Goal: Use online tool/utility: Utilize a website feature to perform a specific function

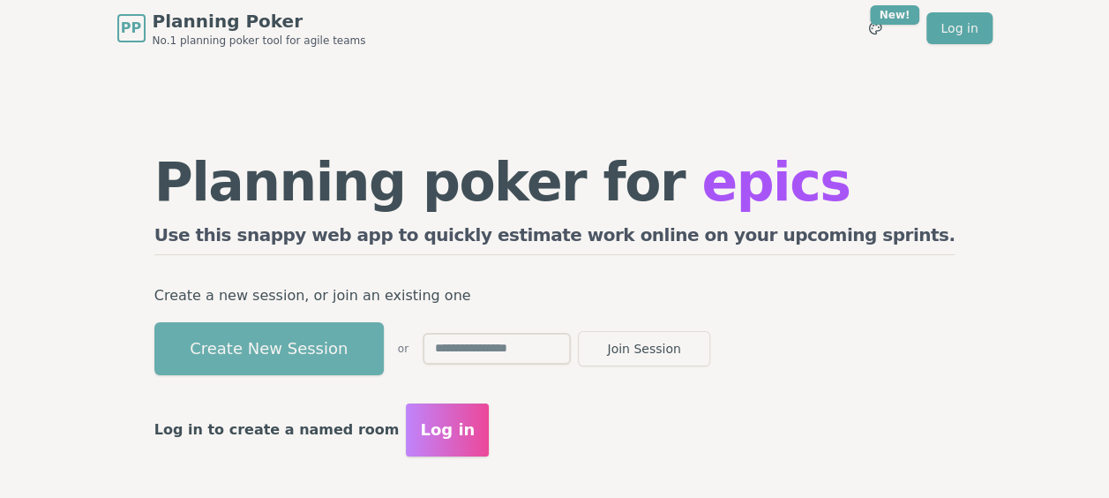
click at [325, 350] on button "Create New Session" at bounding box center [268, 348] width 229 height 53
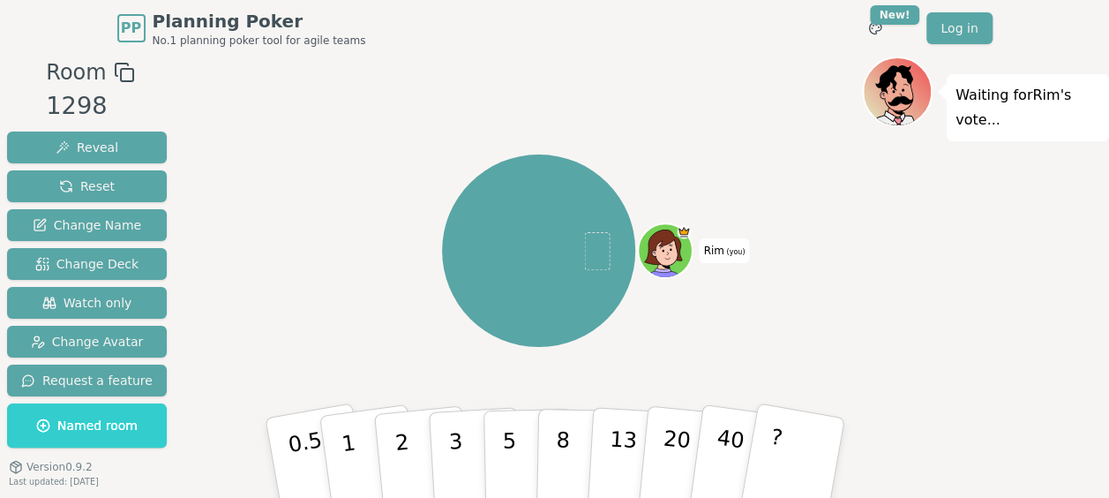
click at [197, 374] on div "Room 1298 Reveal Reset Change Name Change Deck Watch only Change Avatar Request…" at bounding box center [554, 298] width 1109 height 485
click at [129, 262] on button "Change Deck" at bounding box center [87, 264] width 160 height 32
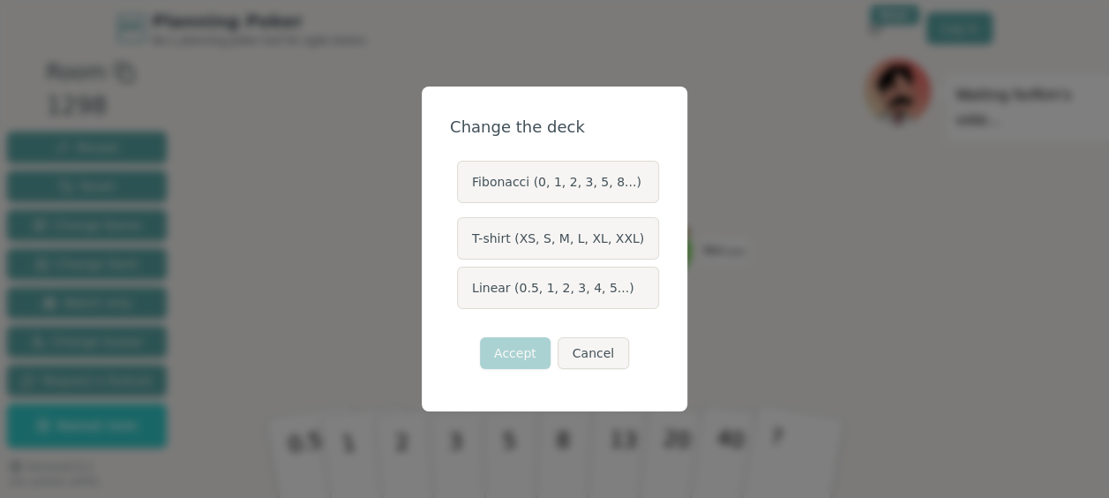
click at [519, 289] on label "Linear (0.5, 1, 2, 3, 4, 5...)" at bounding box center [558, 287] width 202 height 42
click at [463, 289] on button "Linear (0.5, 1, 2, 3, 4, 5...)" at bounding box center [456, 288] width 14 height 14
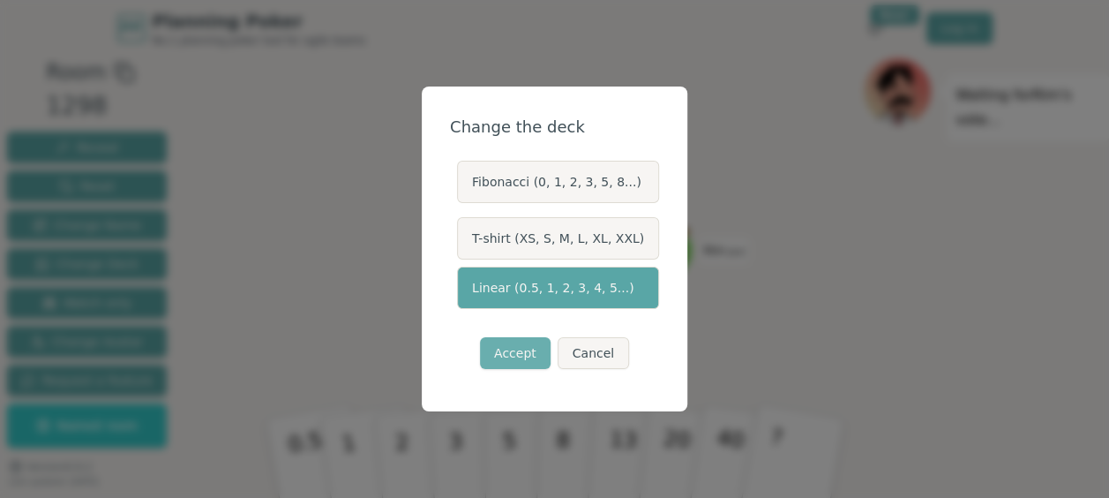
click at [506, 345] on button "Accept" at bounding box center [515, 353] width 71 height 32
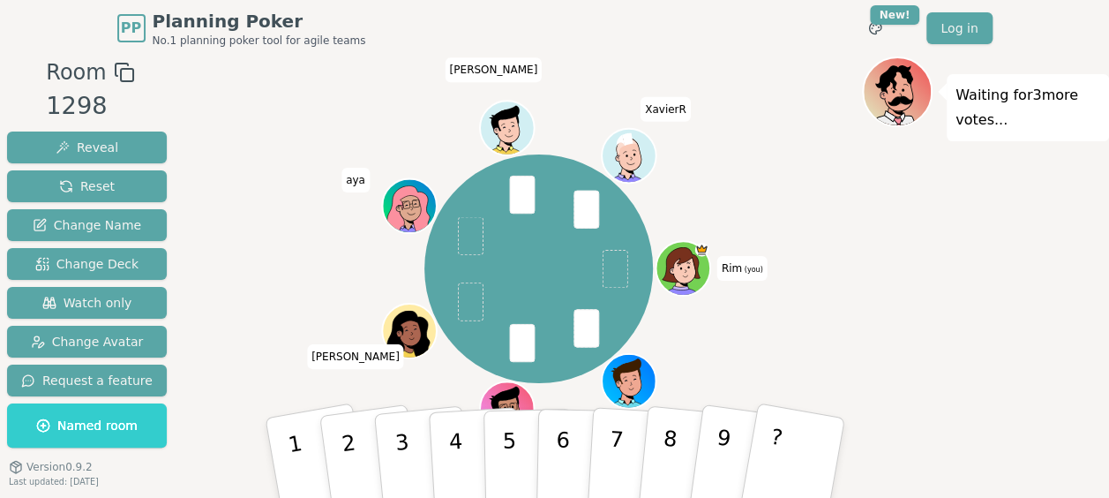
scroll to position [44, 0]
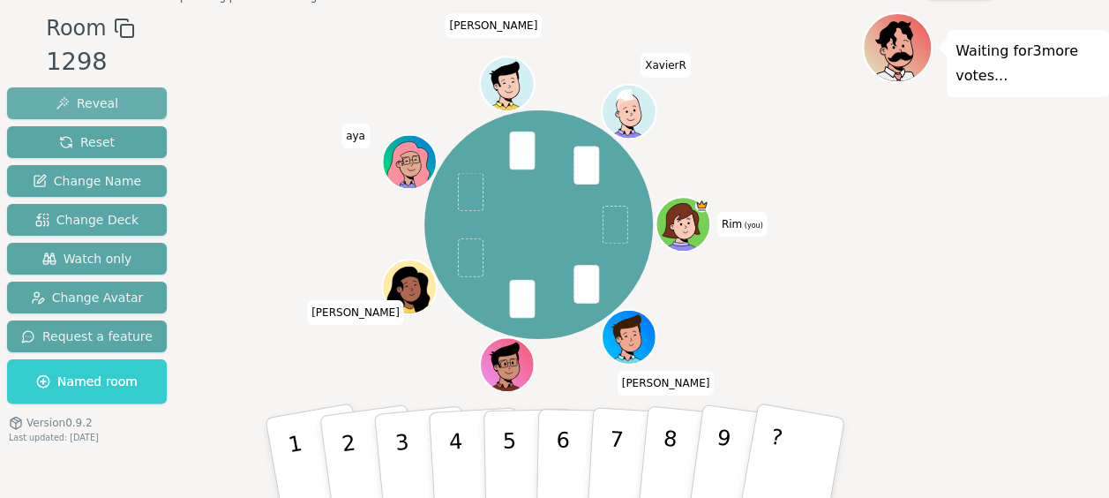
click at [110, 88] on button "Reveal" at bounding box center [87, 103] width 160 height 32
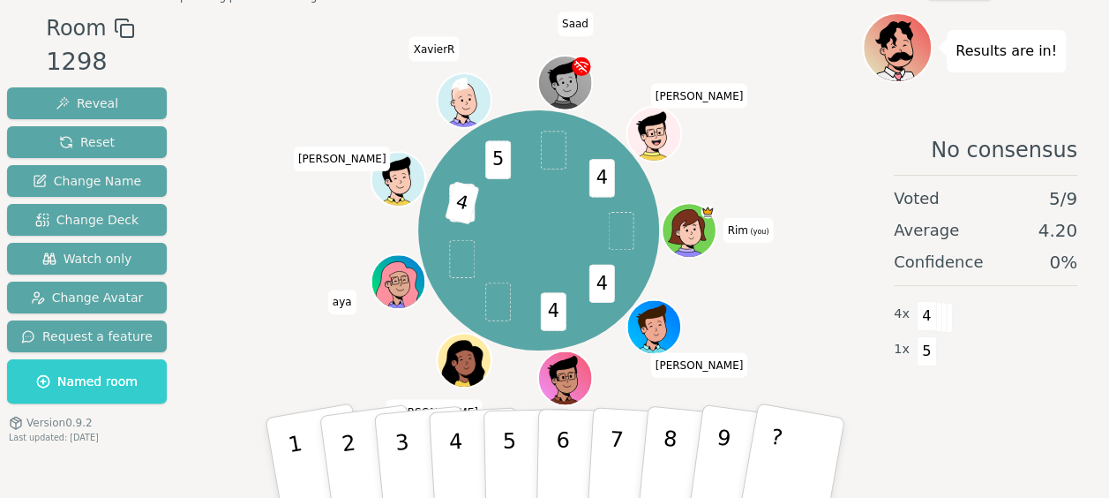
click at [948, 14] on div "Results are in!" at bounding box center [985, 47] width 247 height 71
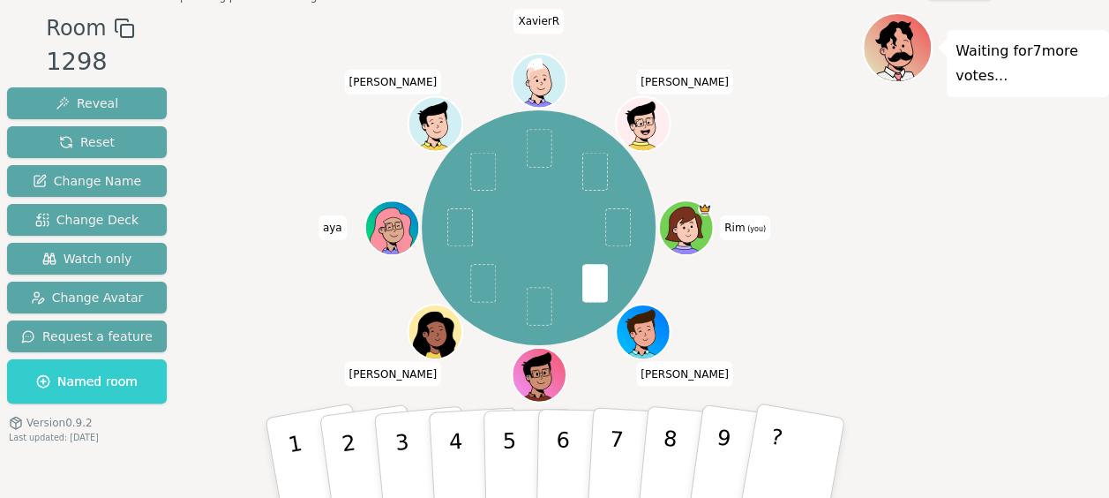
click at [916, 194] on div "Waiting for 7 more votes..." at bounding box center [985, 254] width 247 height 485
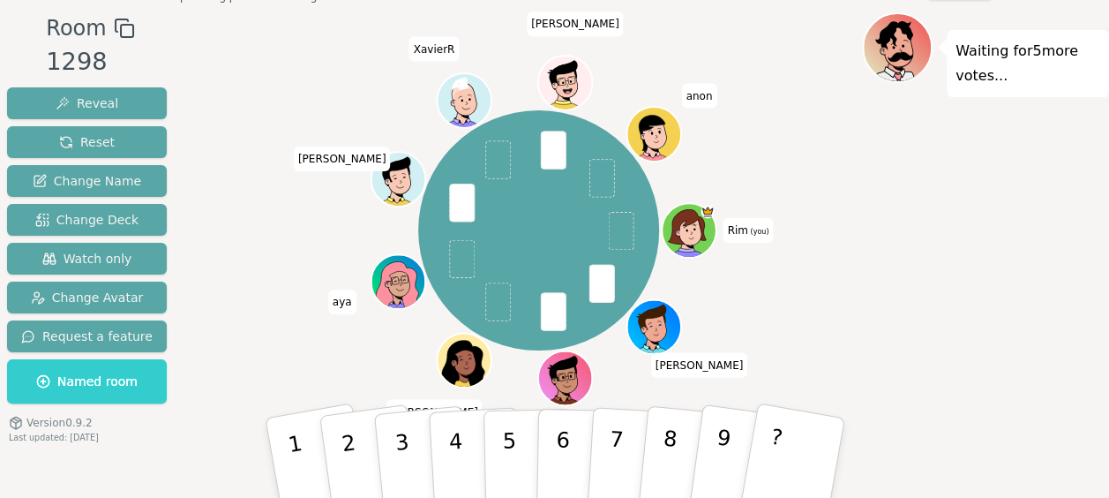
click at [963, 274] on div "Waiting for 5 more votes..." at bounding box center [985, 254] width 247 height 485
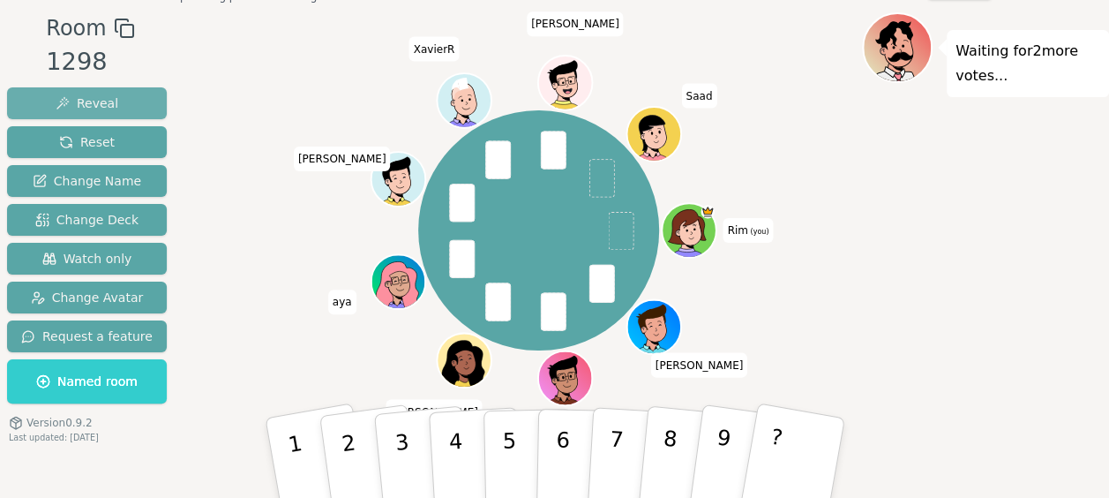
click at [90, 97] on span "Reveal" at bounding box center [87, 103] width 63 height 18
click at [102, 102] on span "Reveal" at bounding box center [87, 103] width 63 height 18
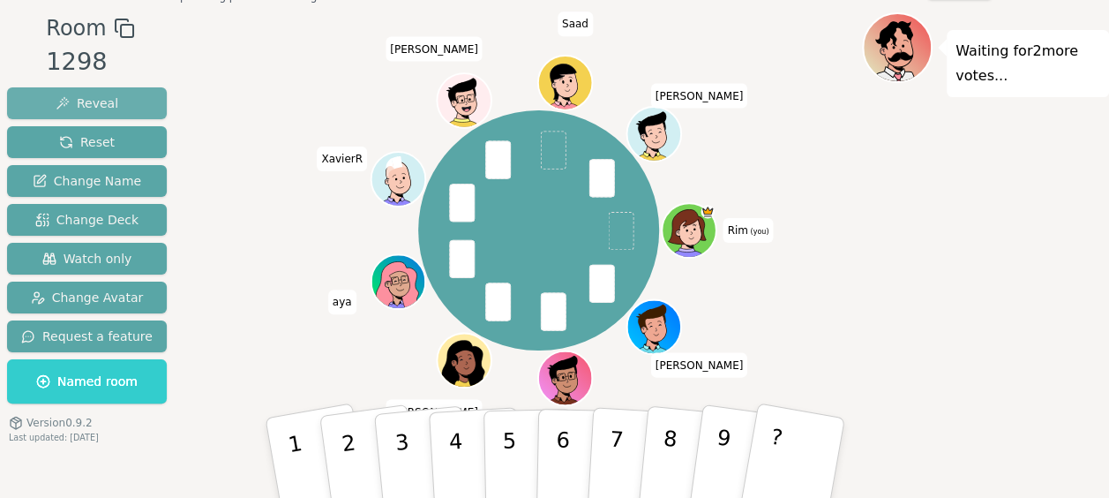
click at [107, 95] on span "Reveal" at bounding box center [87, 103] width 63 height 18
click at [143, 92] on button "Reveal" at bounding box center [87, 103] width 160 height 32
